Goal: Check status: Check status

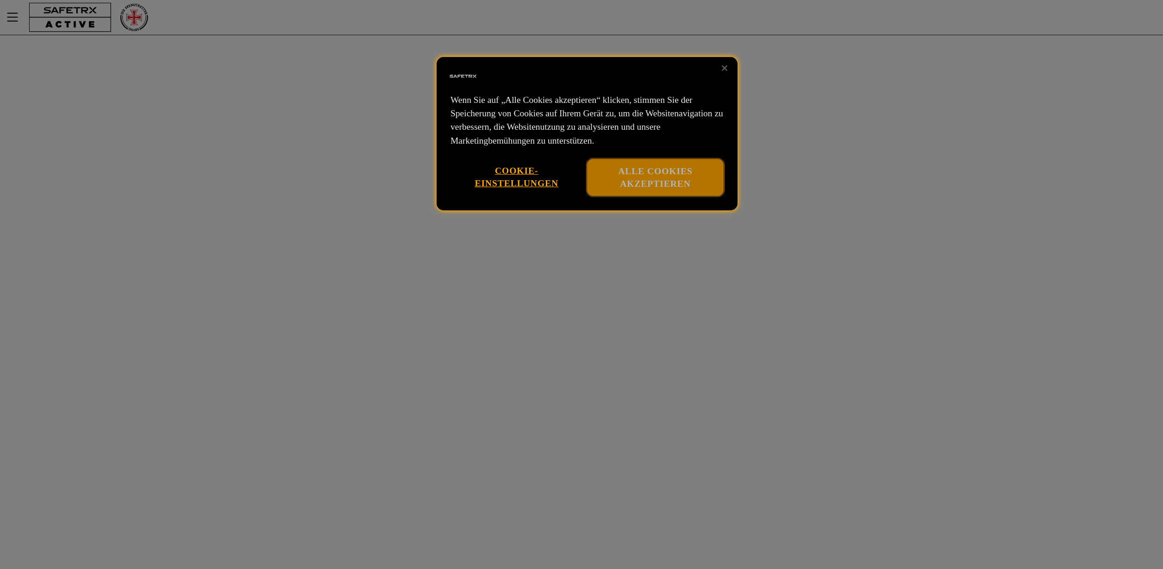
click at [601, 169] on button "Alle Cookies akzeptieren" at bounding box center [655, 178] width 137 height 38
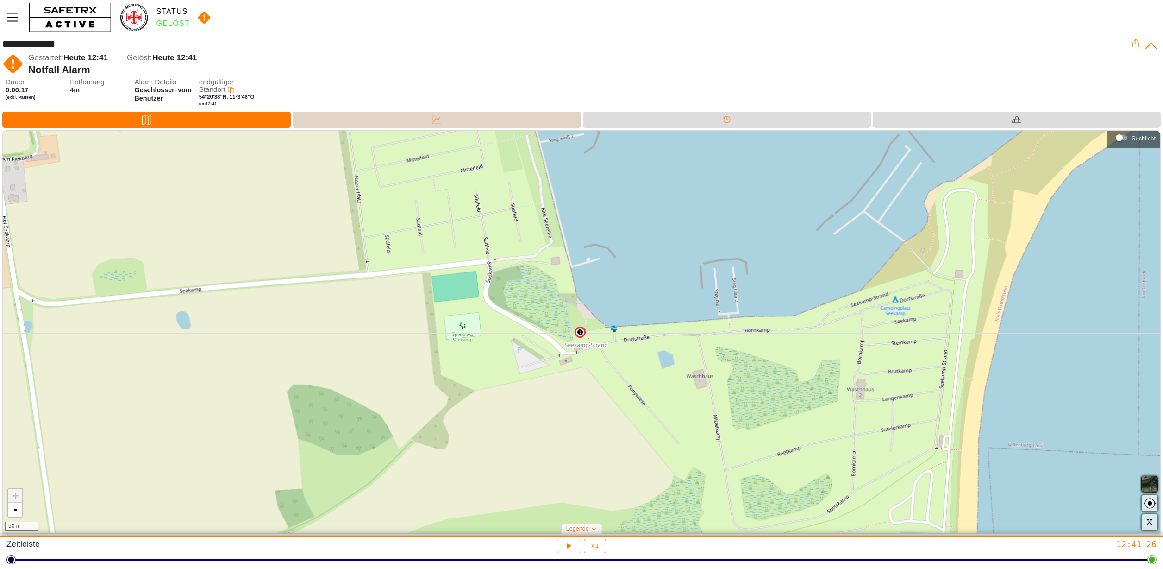
click at [441, 115] on icon at bounding box center [436, 119] width 9 height 9
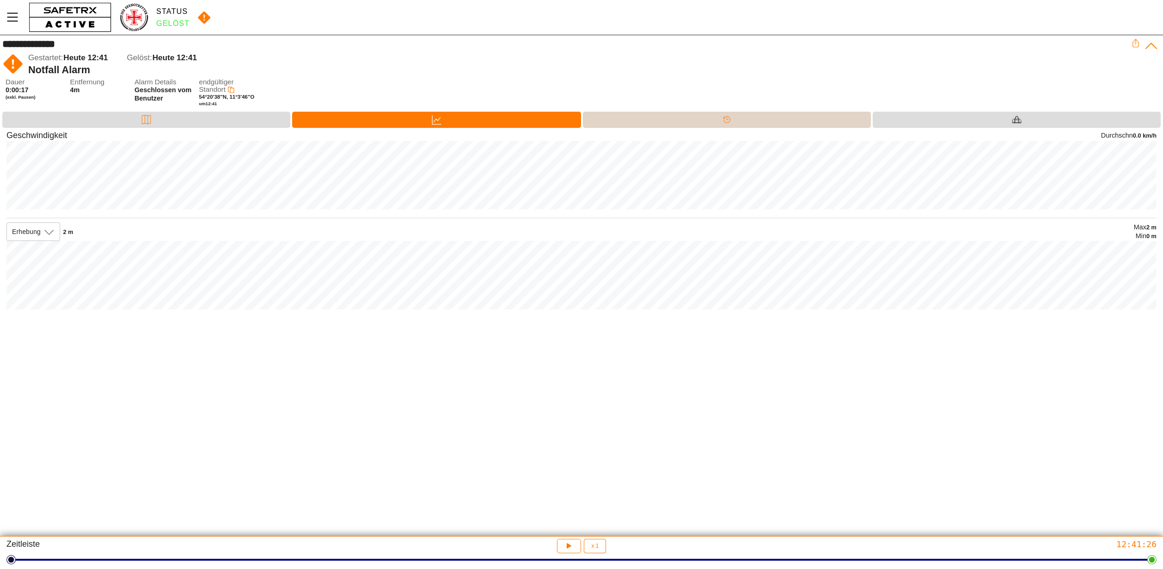
click at [685, 115] on div "Timeline" at bounding box center [727, 120] width 288 height 16
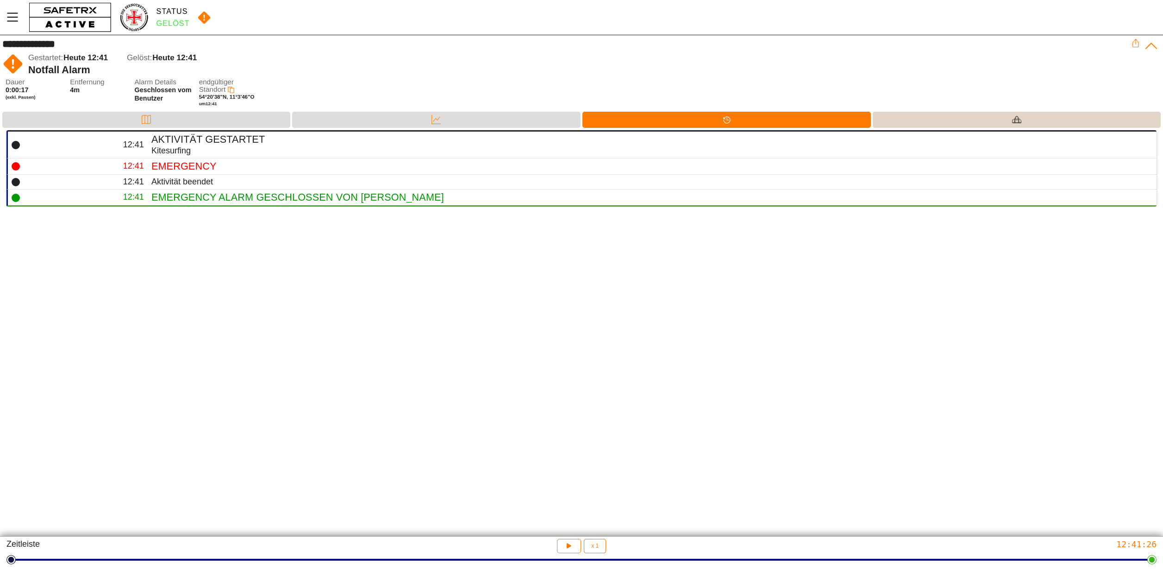
click at [1050, 123] on div "Ausrüstung" at bounding box center [1017, 120] width 288 height 16
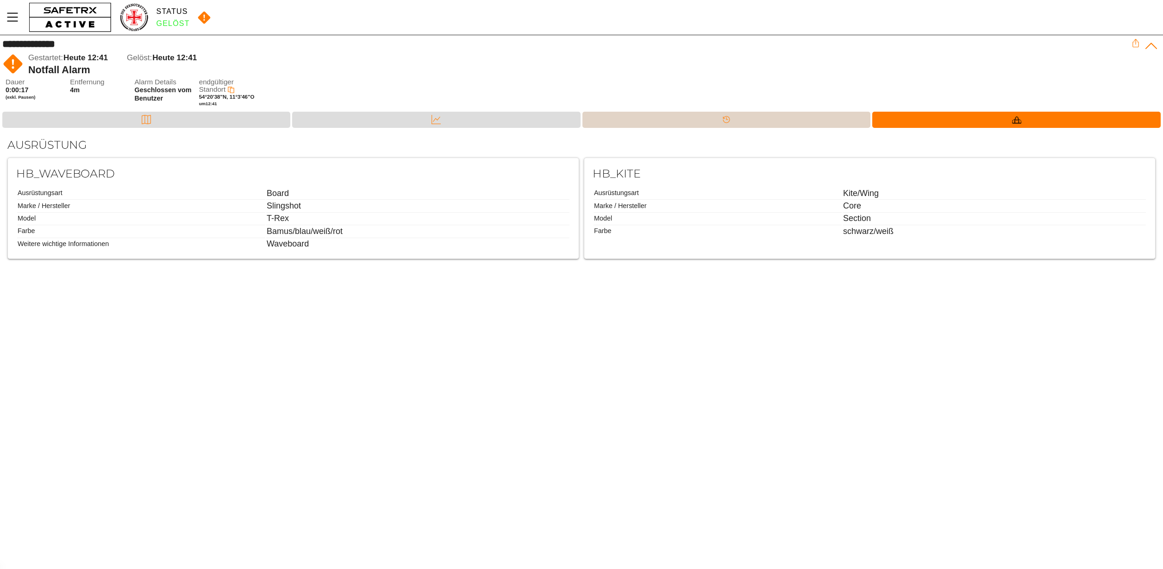
click at [829, 121] on div "Timeline" at bounding box center [727, 120] width 288 height 16
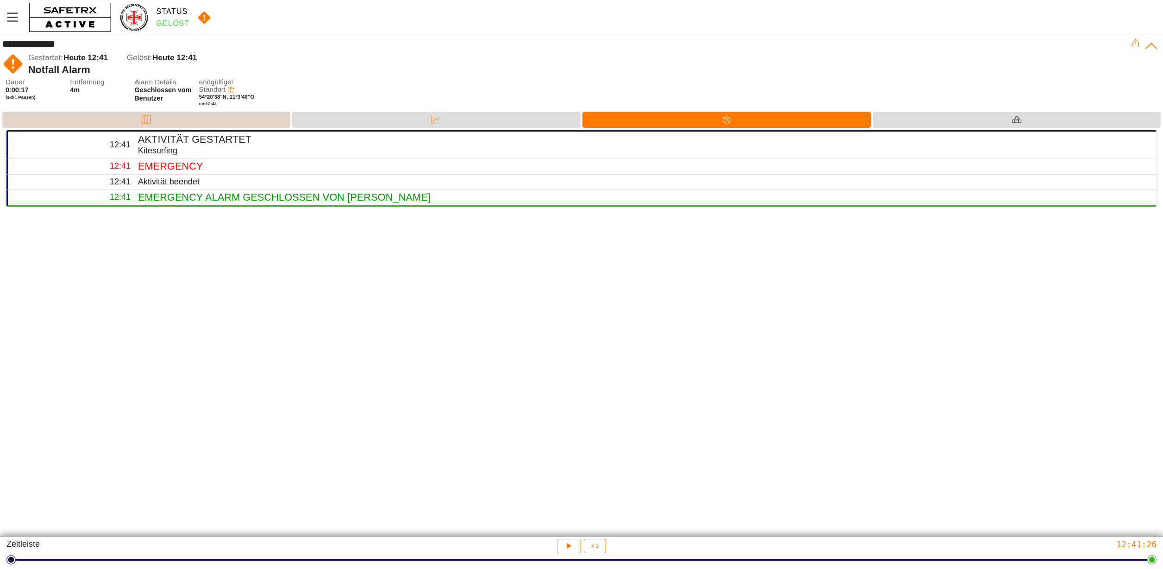
click at [234, 113] on div "Karte" at bounding box center [146, 120] width 288 height 16
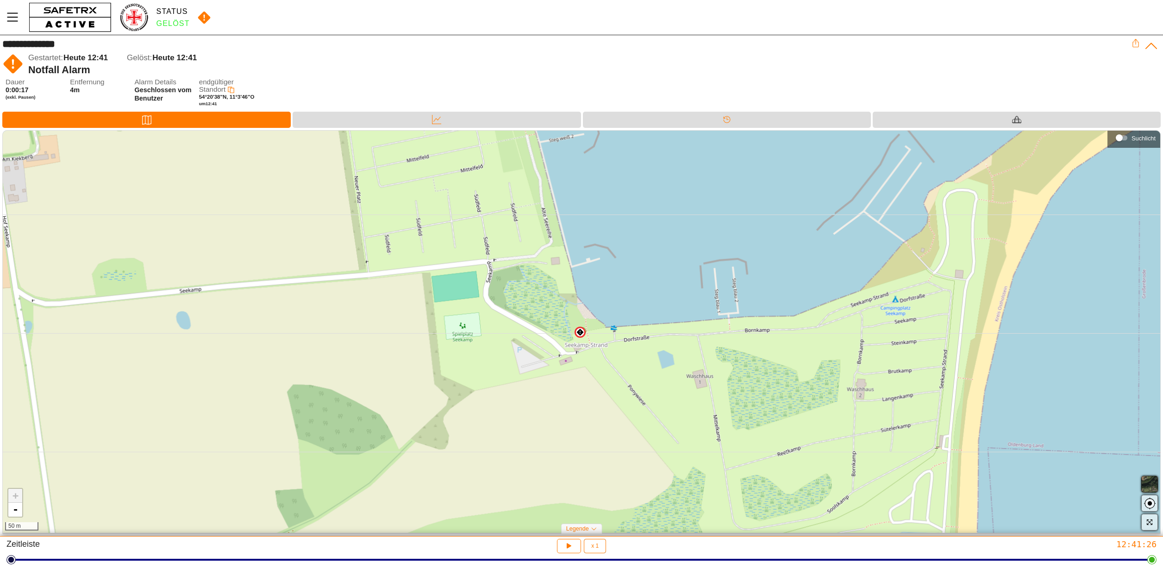
click at [579, 332] on img at bounding box center [580, 331] width 7 height 7
click at [466, 250] on div "Emergency × + - 50 m" at bounding box center [582, 332] width 1158 height 402
click at [388, 123] on div "Daten" at bounding box center [437, 120] width 288 height 16
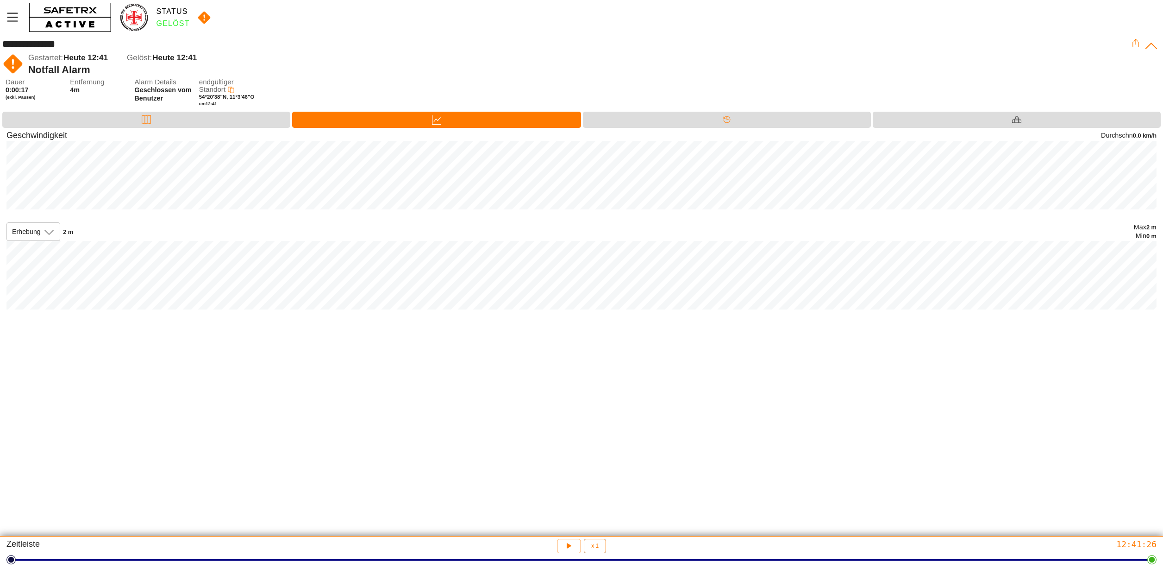
click at [232, 90] on icon at bounding box center [231, 90] width 6 height 6
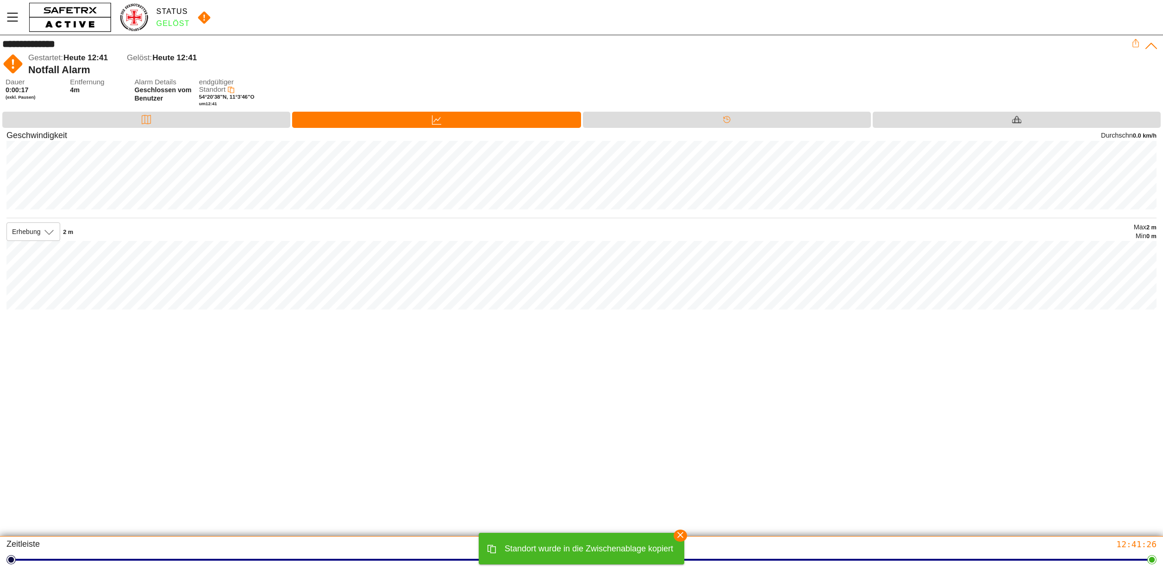
click at [199, 14] on img at bounding box center [204, 18] width 21 height 14
